Goal: Information Seeking & Learning: Learn about a topic

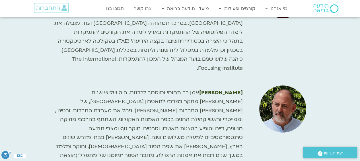
scroll to position [931, 0]
click at [168, 89] on span "אמן רב תחומי ומוסמך לרבנות, היה שלוש שנים עמית מחקר במרכז לתאטרון באיטליה, של ה…" at bounding box center [148, 133] width 187 height 88
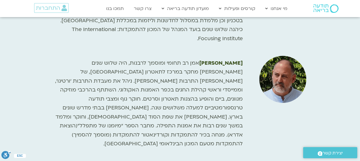
scroll to position [961, 0]
click at [181, 80] on span "אמן רב תחומי ומוסמך לרבנות, היה שלוש שנים עמית מחקר במרכז לתאטרון באיטליה, של ה…" at bounding box center [148, 103] width 187 height 88
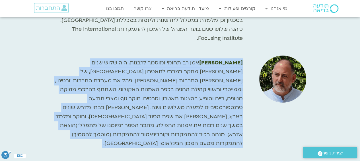
click at [181, 80] on span "אמן רב תחומי ומוסמך לרבנות, היה שלוש שנים עמית מחקר במרכז לתאטרון באיטליה, של ה…" at bounding box center [148, 103] width 187 height 88
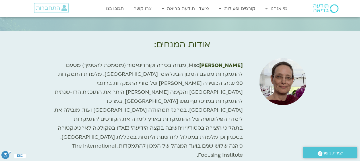
scroll to position [844, 0]
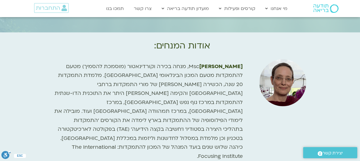
click at [167, 110] on span "Msc, מנחה בכירה וקורדינאטור (מוסמכת להסמיך) מטעם להתמקדות מטעם המכון הבינלאומי …" at bounding box center [148, 111] width 188 height 97
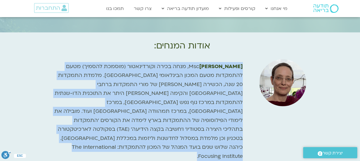
click at [167, 110] on span "Msc, מנחה בכירה וקורדינאטור (מוסמכת להסמיך) מטעם להתמקדות מטעם המכון הבינלאומי …" at bounding box center [148, 111] width 188 height 97
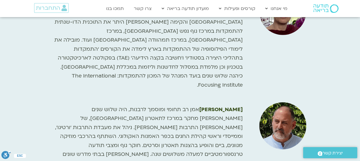
click at [168, 107] on span "אמן רב תחומי ומוסמך לרבנות, היה שלוש שנים עמית מחקר במרכז לתאטרון באיטליה, של ה…" at bounding box center [148, 150] width 187 height 88
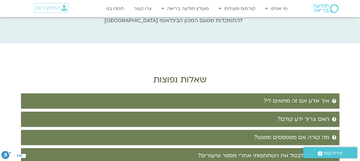
scroll to position [1085, 0]
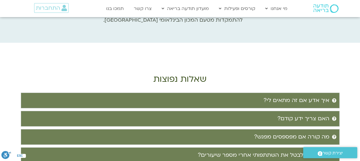
click at [299, 132] on div "מה קורה אם מפספסים מפגש?" at bounding box center [291, 136] width 75 height 9
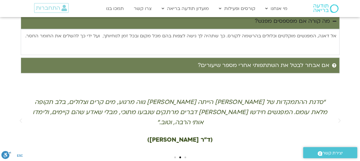
scroll to position [1326, 0]
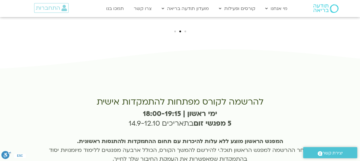
drag, startPoint x: 238, startPoint y: 94, endPoint x: 215, endPoint y: 98, distance: 23.4
click at [215, 137] on b "המפגש הראשון מוצע ללא עלות להיכרות עם תחום ההתמקדות ולהתנסות ראשונית." at bounding box center [180, 140] width 206 height 7
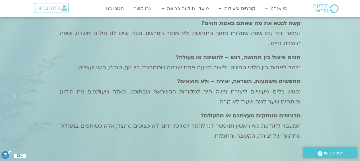
scroll to position [699, 0]
click at [330, 9] on img at bounding box center [325, 8] width 25 height 9
